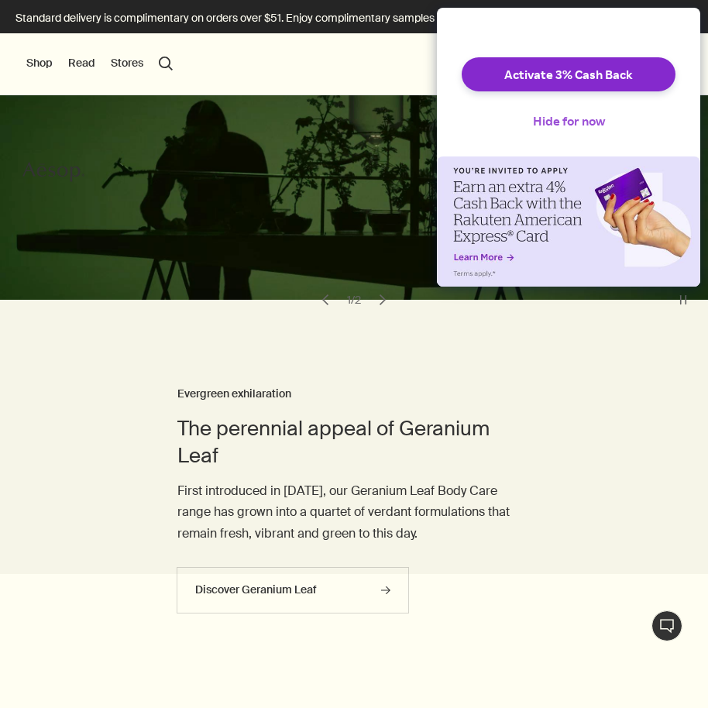
click at [599, 126] on button "Hide for now" at bounding box center [569, 121] width 97 height 34
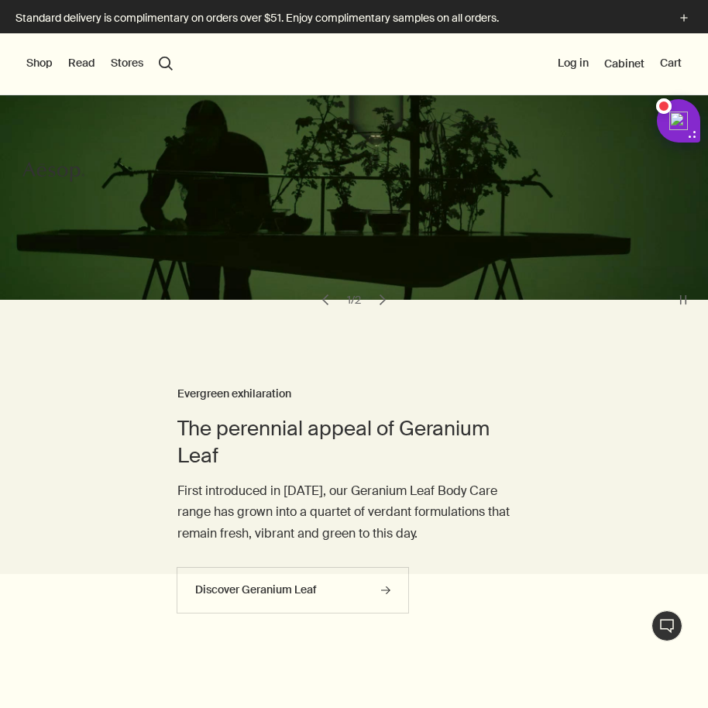
click at [683, 707] on div at bounding box center [354, 708] width 708 height 0
click at [46, 61] on button "Shop" at bounding box center [39, 63] width 26 height 15
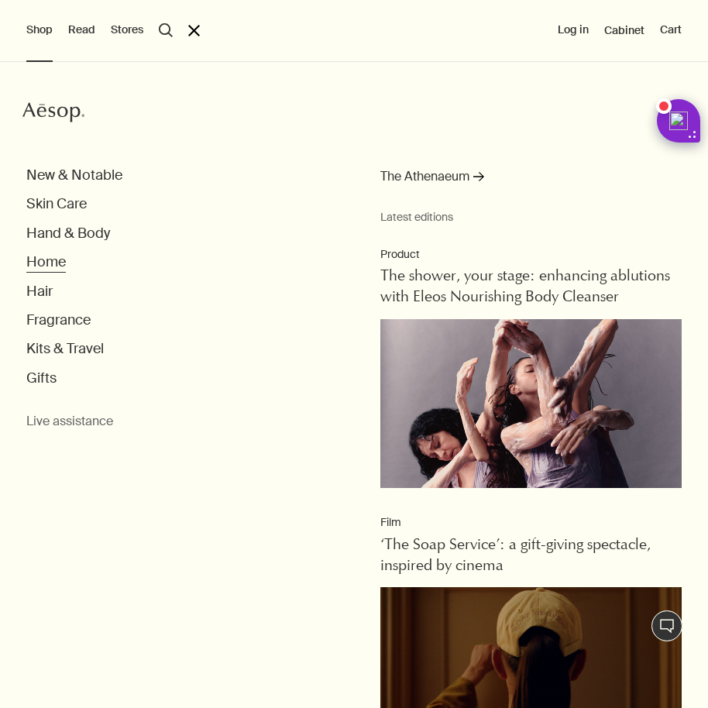
click at [49, 254] on button "Home" at bounding box center [46, 262] width 40 height 18
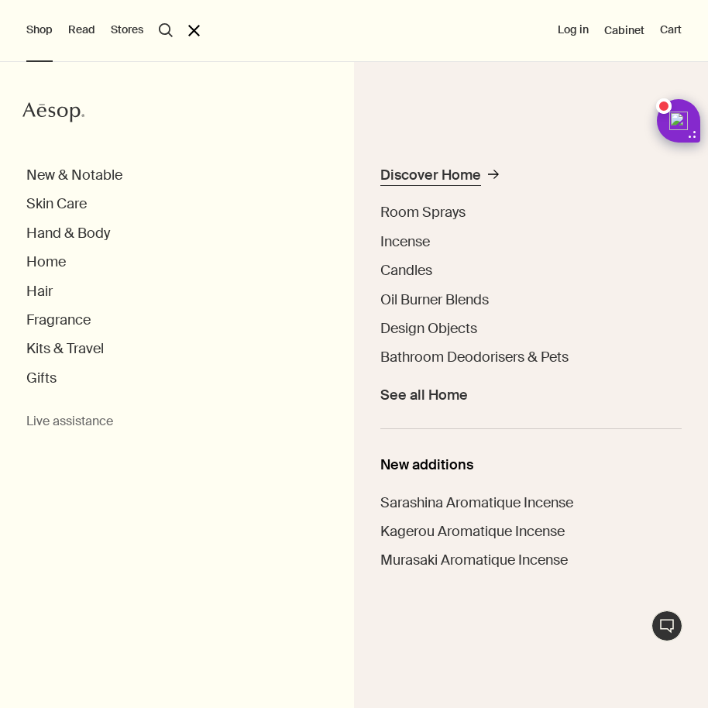
click at [435, 179] on div "Discover Home" at bounding box center [430, 176] width 101 height 18
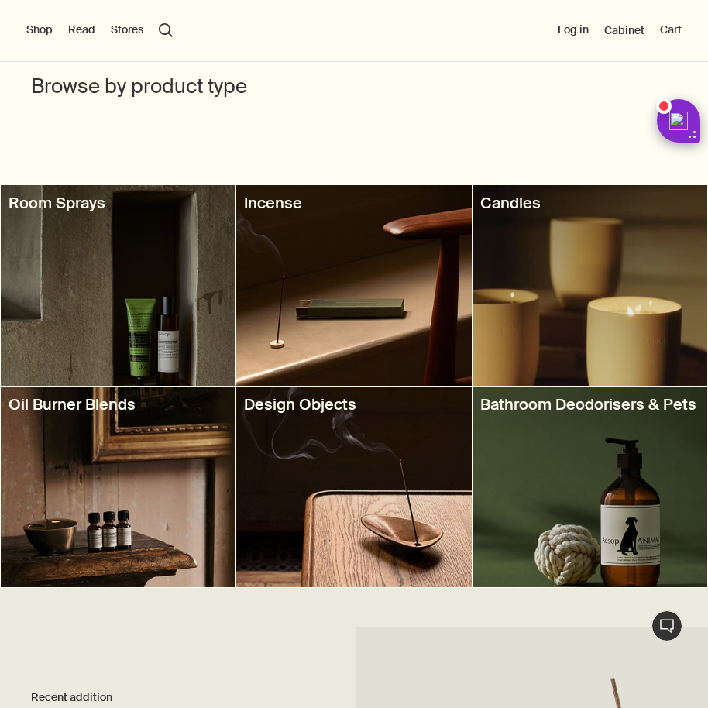
scroll to position [489, 0]
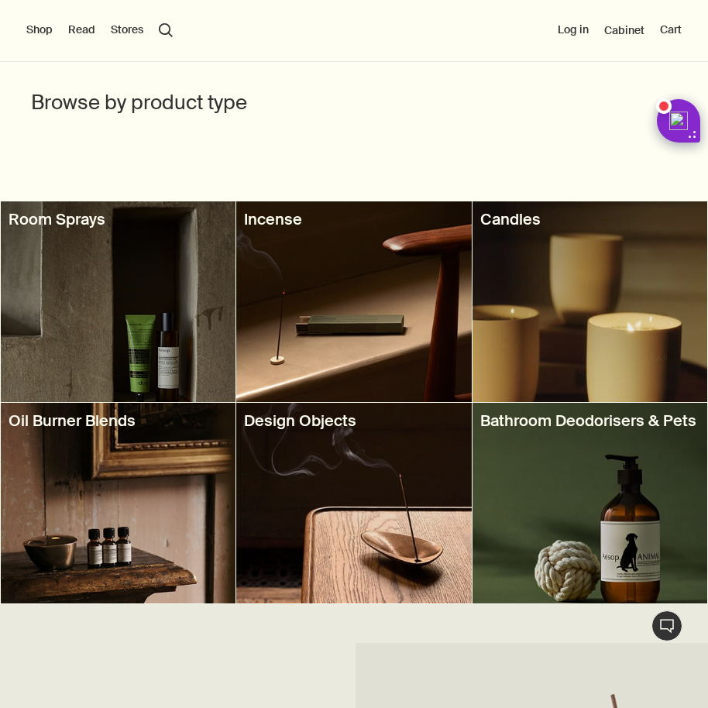
click at [551, 437] on div at bounding box center [591, 503] width 236 height 201
